Goal: Task Accomplishment & Management: Use online tool/utility

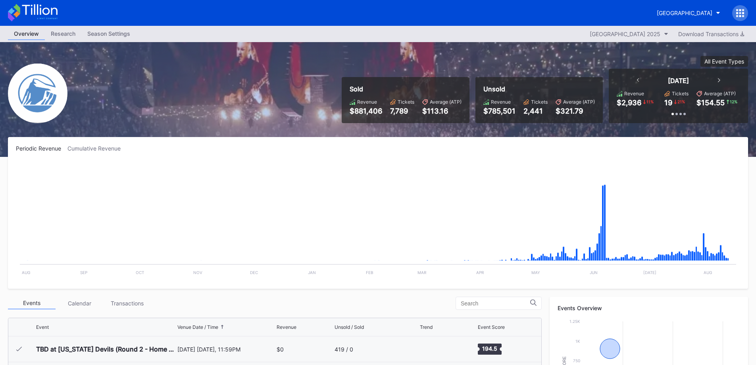
scroll to position [774, 0]
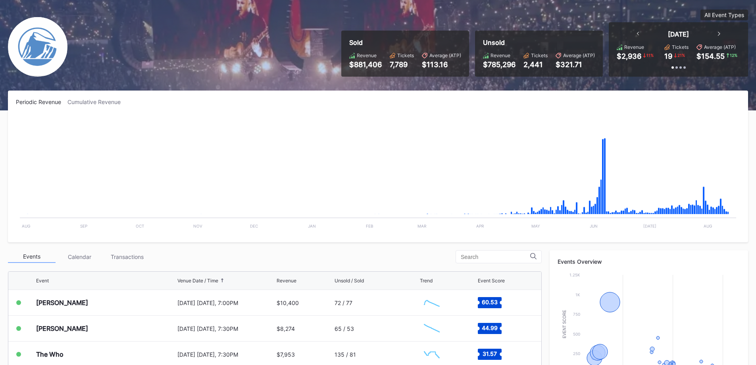
scroll to position [119, 0]
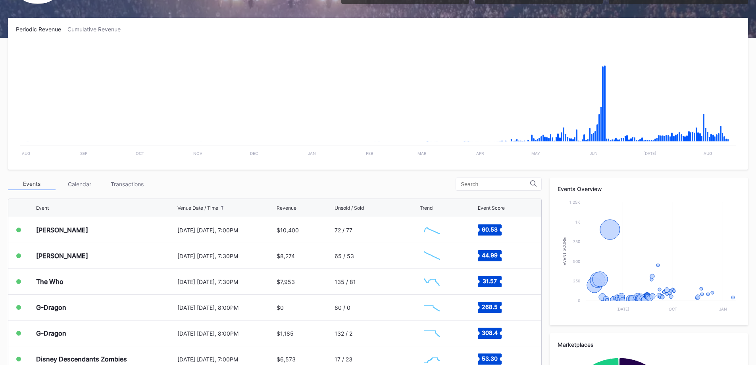
click at [118, 235] on div "[PERSON_NAME]" at bounding box center [105, 229] width 139 height 25
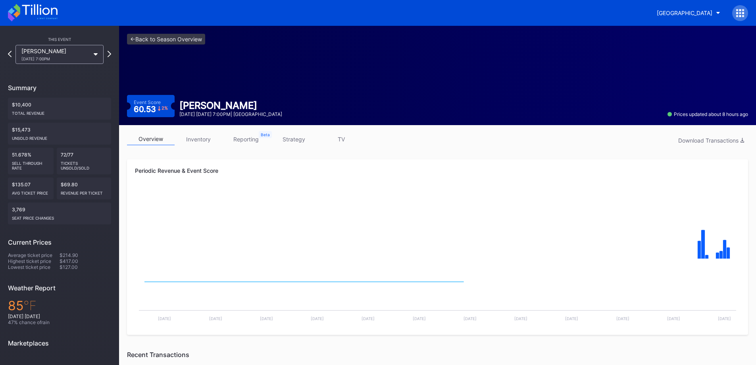
click at [56, 43] on div "This Event Katy Perry 8/14 Thursday 7:00PM" at bounding box center [59, 49] width 103 height 30
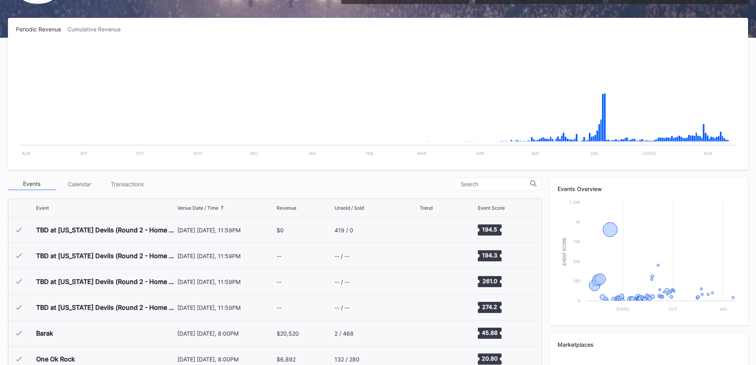
scroll to position [774, 0]
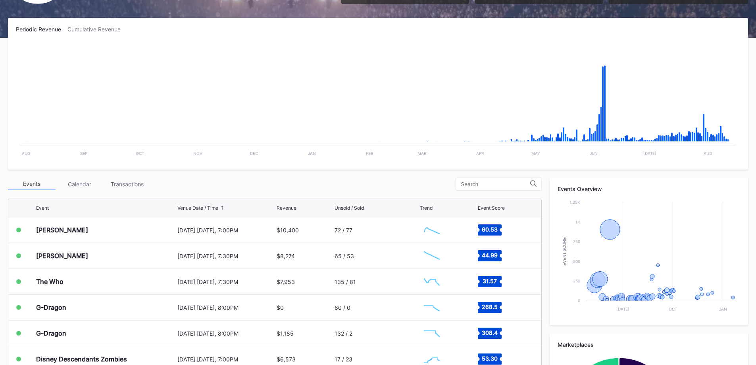
click at [118, 179] on div "Transactions" at bounding box center [127, 184] width 48 height 12
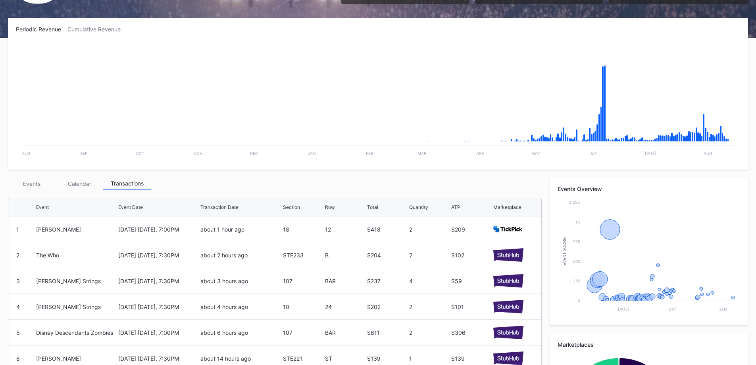
drag, startPoint x: 36, startPoint y: 181, endPoint x: 41, endPoint y: 188, distance: 9.4
click at [36, 181] on div "Events" at bounding box center [32, 183] width 48 height 12
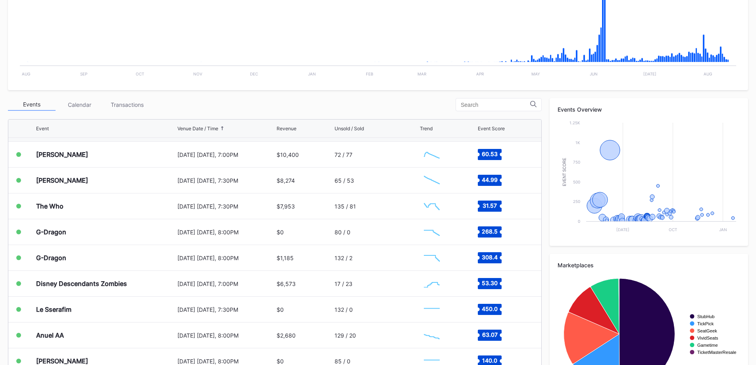
scroll to position [784, 0]
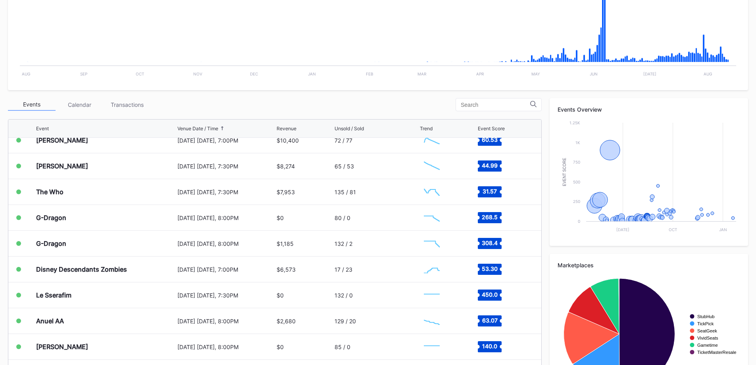
click at [110, 108] on div "Transactions" at bounding box center [127, 104] width 48 height 12
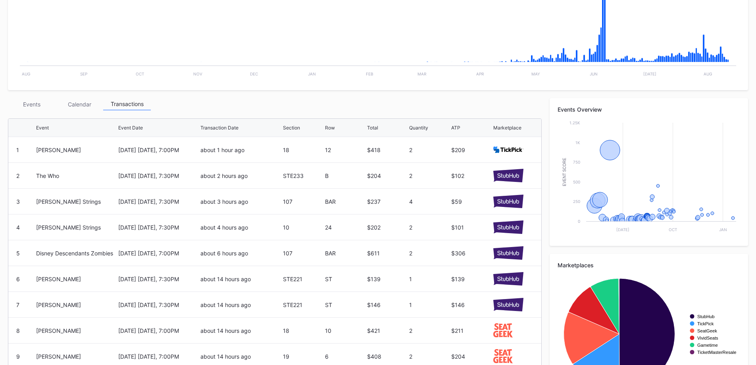
click at [37, 109] on div "Events Calendar Transactions Event Event Date Transaction Date Section Row Tota…" at bounding box center [275, 256] width 534 height 317
click at [40, 106] on div "Events" at bounding box center [32, 104] width 48 height 12
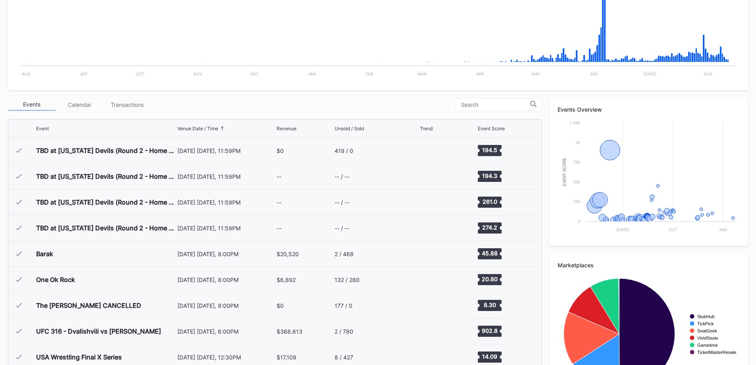
scroll to position [774, 0]
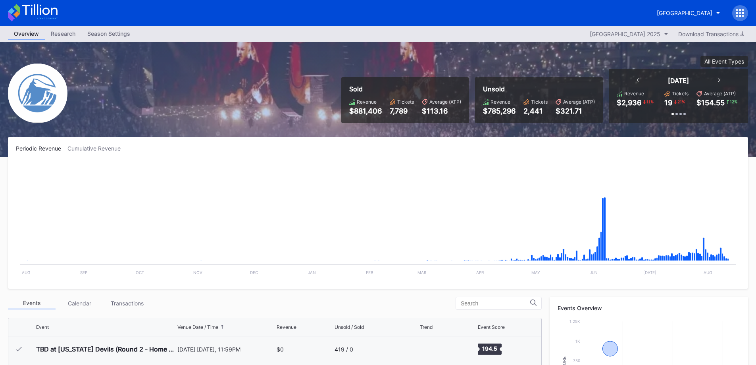
scroll to position [774, 0]
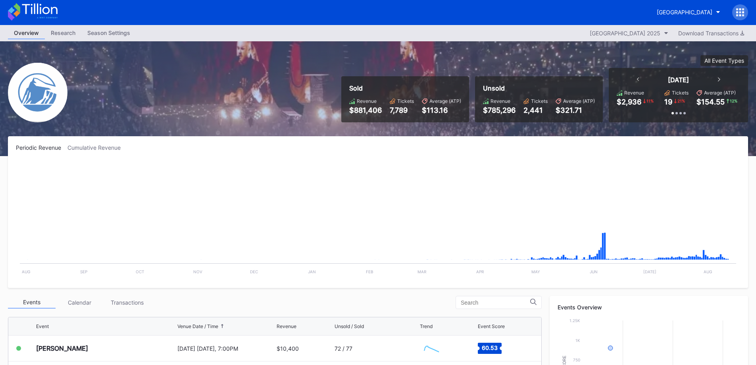
scroll to position [198, 0]
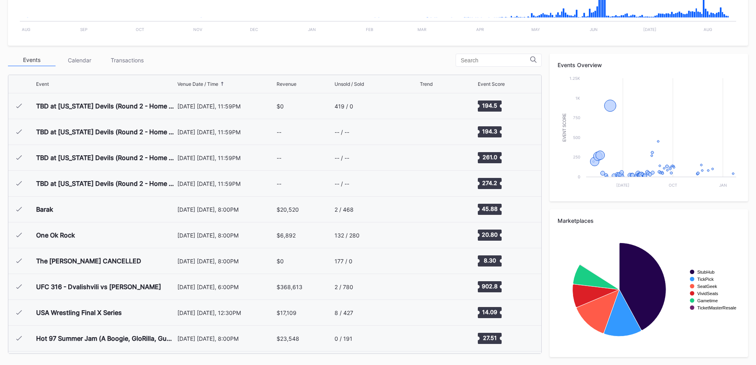
scroll to position [774, 0]
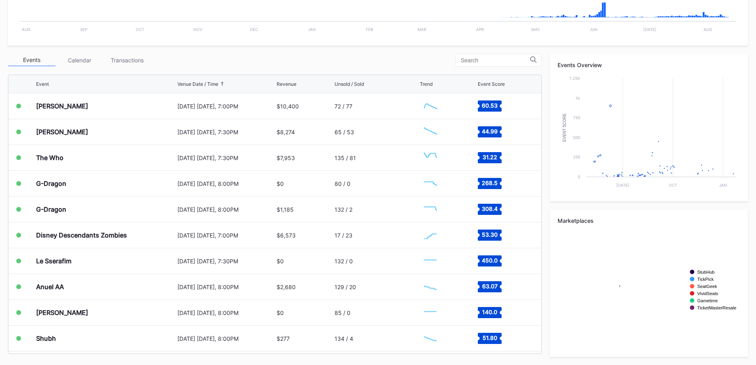
click at [116, 60] on div "Transactions" at bounding box center [127, 60] width 48 height 12
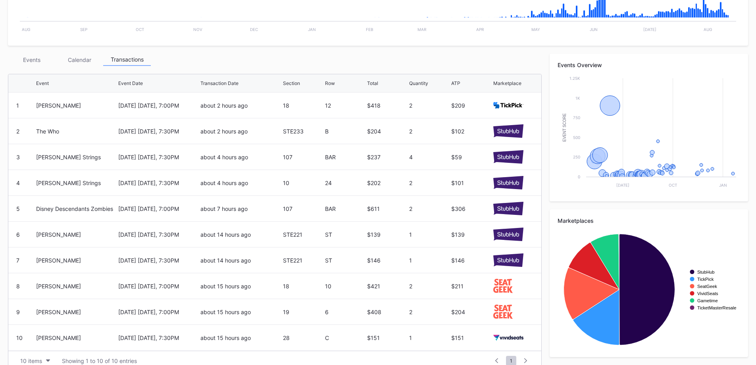
click at [38, 57] on div "Events" at bounding box center [32, 60] width 48 height 12
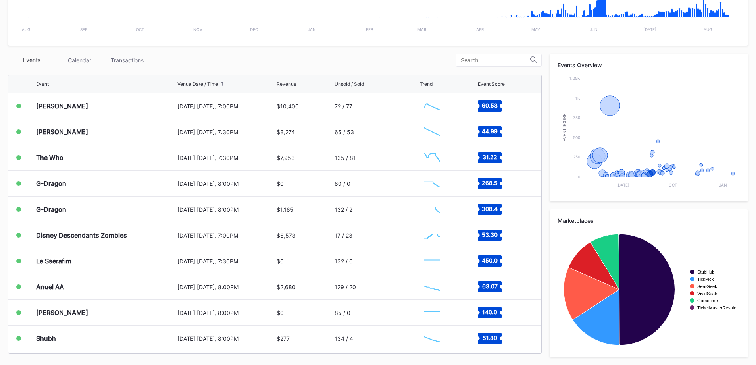
click at [119, 235] on div "Disney Descendants Zombies" at bounding box center [81, 235] width 91 height 8
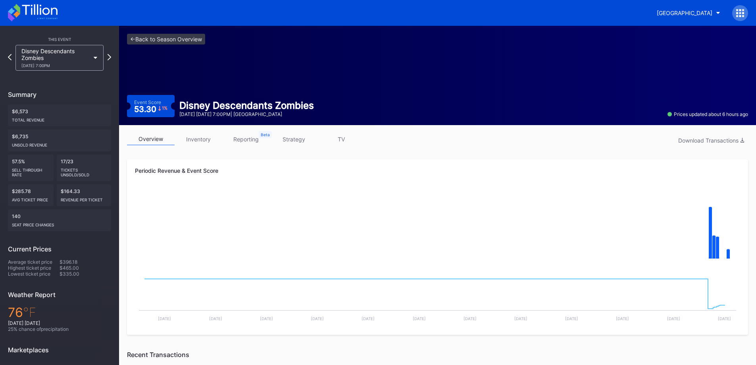
click at [211, 140] on link "inventory" at bounding box center [199, 139] width 48 height 12
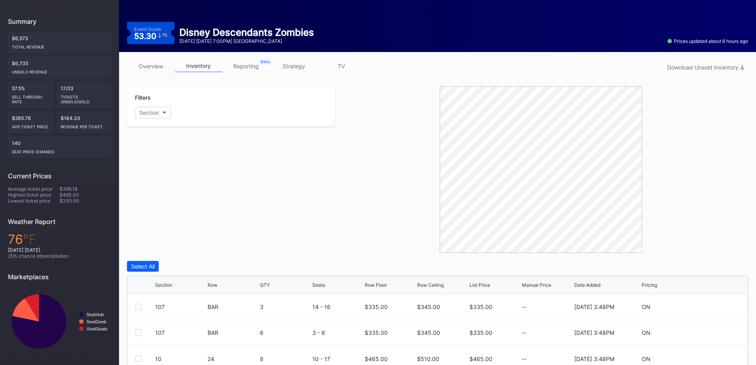
scroll to position [108, 0]
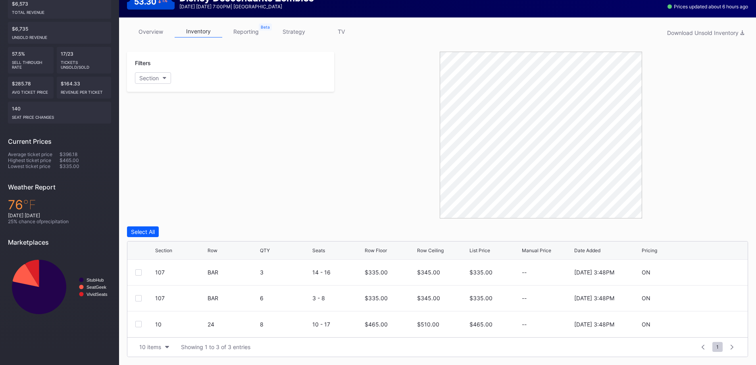
click at [146, 31] on link "overview" at bounding box center [151, 31] width 48 height 12
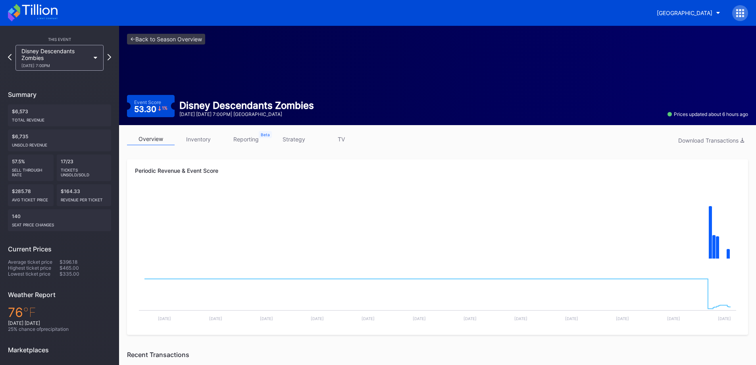
click at [203, 137] on link "inventory" at bounding box center [199, 139] width 48 height 12
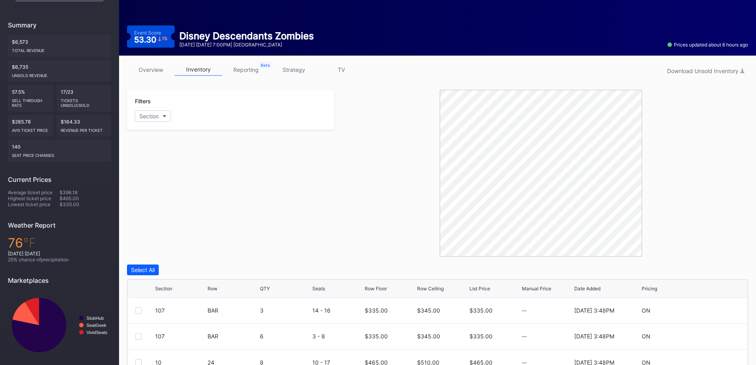
scroll to position [108, 0]
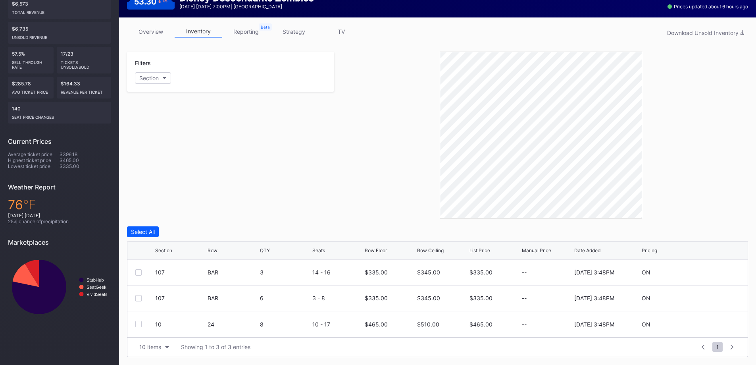
click at [719, 323] on div at bounding box center [716, 324] width 48 height 6
click at [720, 326] on div at bounding box center [716, 324] width 48 height 6
click at [711, 323] on div at bounding box center [716, 324] width 48 height 6
click at [714, 323] on icon at bounding box center [716, 324] width 6 height 6
click at [398, 325] on input "465" at bounding box center [390, 326] width 50 height 15
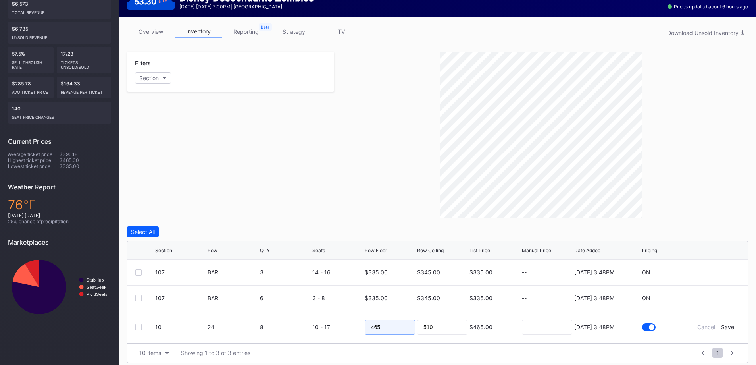
click at [398, 325] on input "465" at bounding box center [390, 326] width 50 height 15
type input "425"
type input "435"
click at [726, 329] on div "Save" at bounding box center [727, 326] width 13 height 7
click at [345, 150] on div at bounding box center [541, 135] width 414 height 167
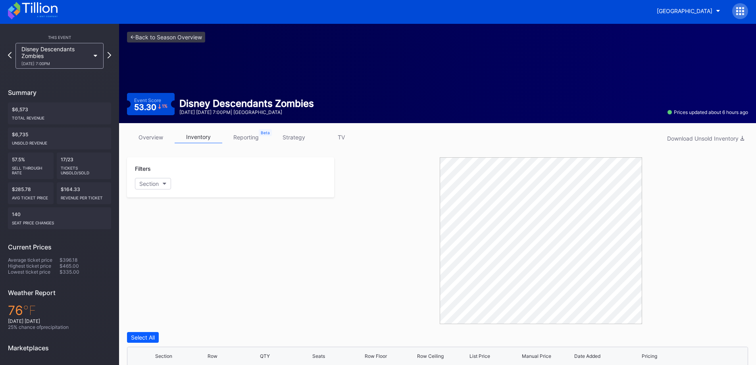
scroll to position [0, 0]
